Goal: Information Seeking & Learning: Learn about a topic

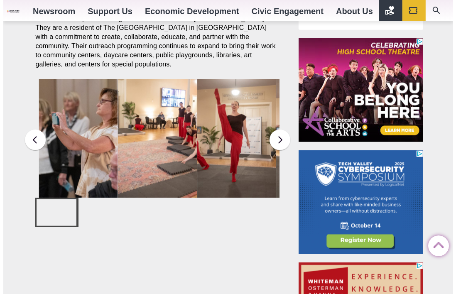
scroll to position [553, 0]
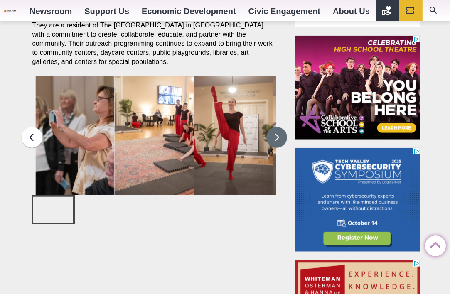
click at [274, 140] on button at bounding box center [276, 137] width 21 height 21
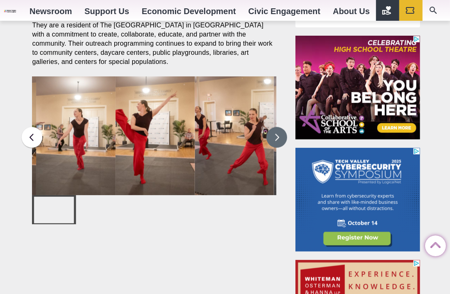
click at [272, 140] on button at bounding box center [276, 137] width 21 height 21
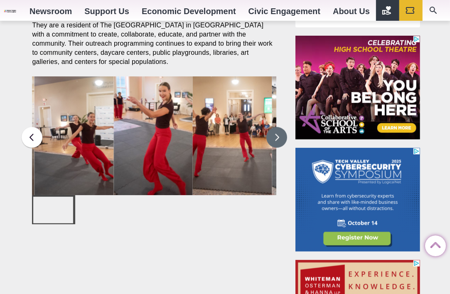
click at [267, 138] on button at bounding box center [276, 137] width 21 height 21
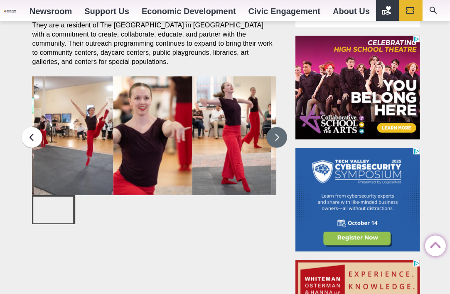
click at [266, 140] on img at bounding box center [231, 135] width 79 height 119
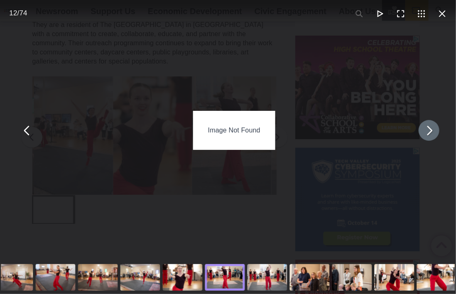
click at [424, 135] on button "You can close this modal content with the ESC key" at bounding box center [429, 130] width 21 height 21
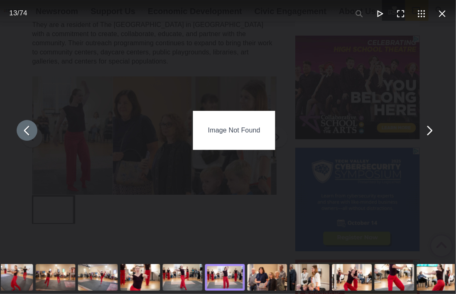
click at [24, 129] on button "You can close this modal content with the ESC key" at bounding box center [27, 130] width 21 height 21
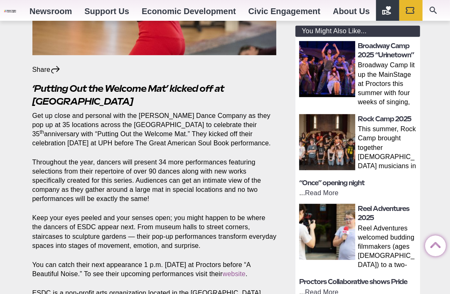
scroll to position [415, 0]
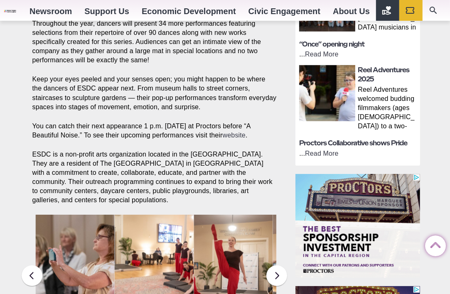
click at [244, 135] on link "website" at bounding box center [234, 135] width 23 height 7
